Goal: Navigation & Orientation: Find specific page/section

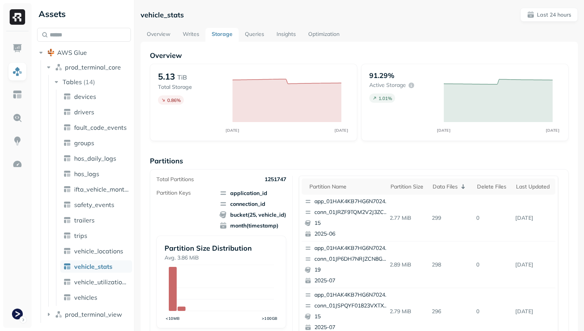
scroll to position [326, 0]
click at [218, 36] on link "Storage" at bounding box center [222, 35] width 33 height 14
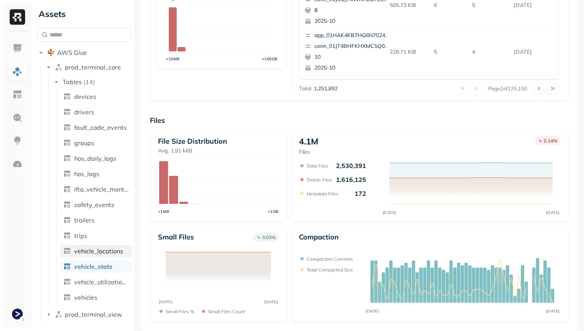
click at [97, 253] on span "vehicle_locations" at bounding box center [98, 251] width 49 height 8
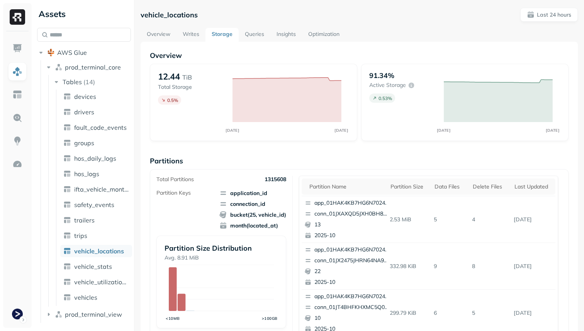
scroll to position [260, 0]
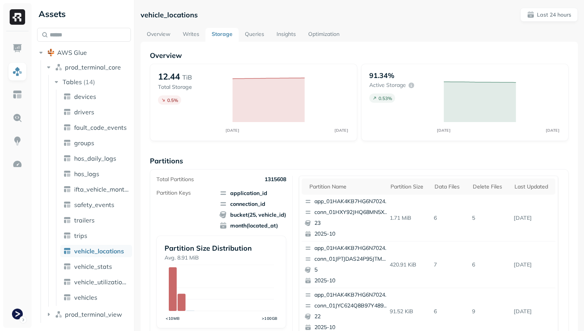
scroll to position [260, 0]
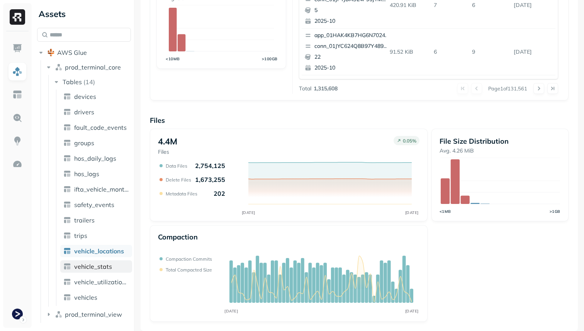
click at [104, 268] on span "vehicle_stats" at bounding box center [93, 267] width 38 height 8
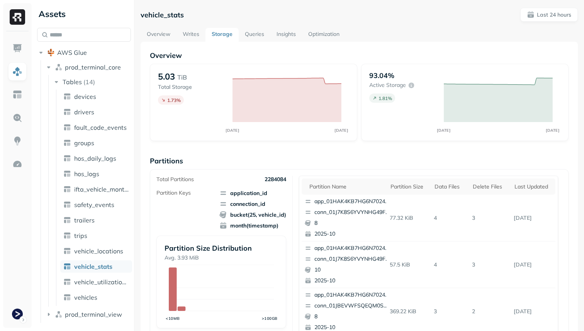
click at [160, 32] on link "Overview" at bounding box center [159, 35] width 36 height 14
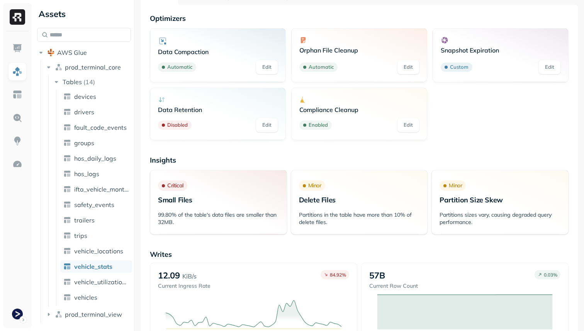
scroll to position [21, 0]
